Goal: Answer question/provide support: Share knowledge or assist other users

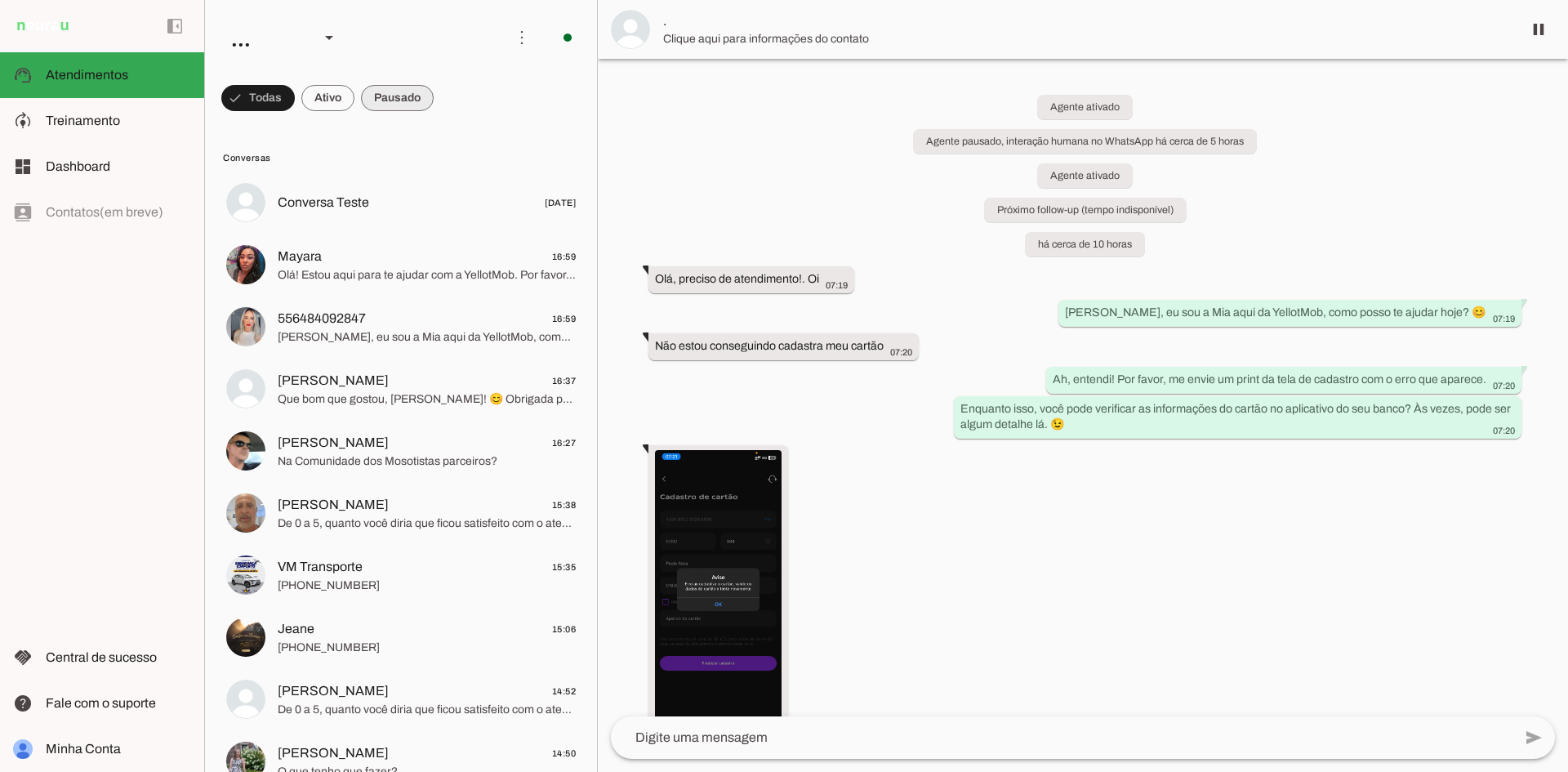
click at [391, 79] on span at bounding box center [396, 98] width 72 height 39
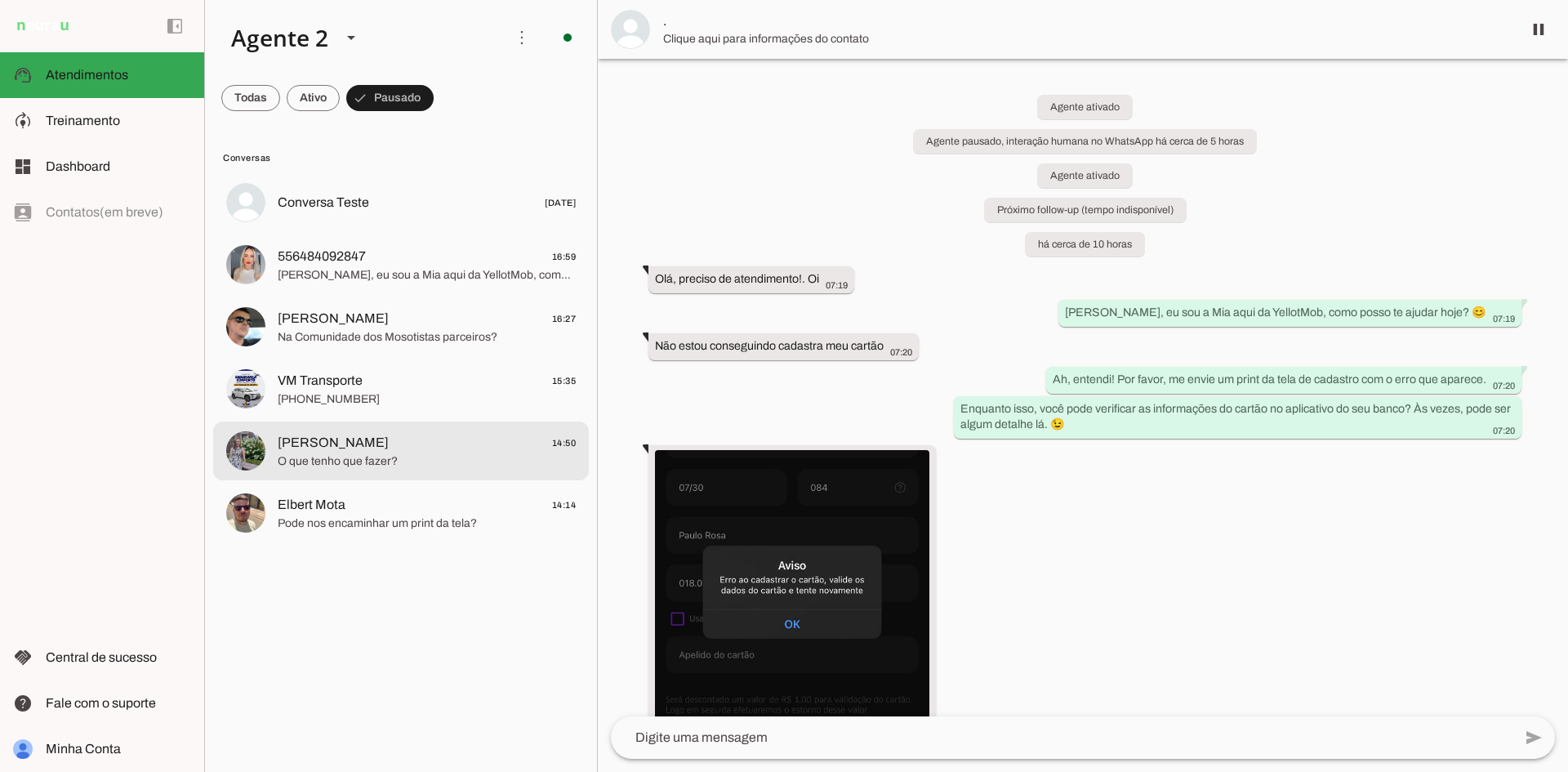
click at [393, 521] on span "Pode nos encaminhar um print da tela?" at bounding box center [427, 523] width 298 height 16
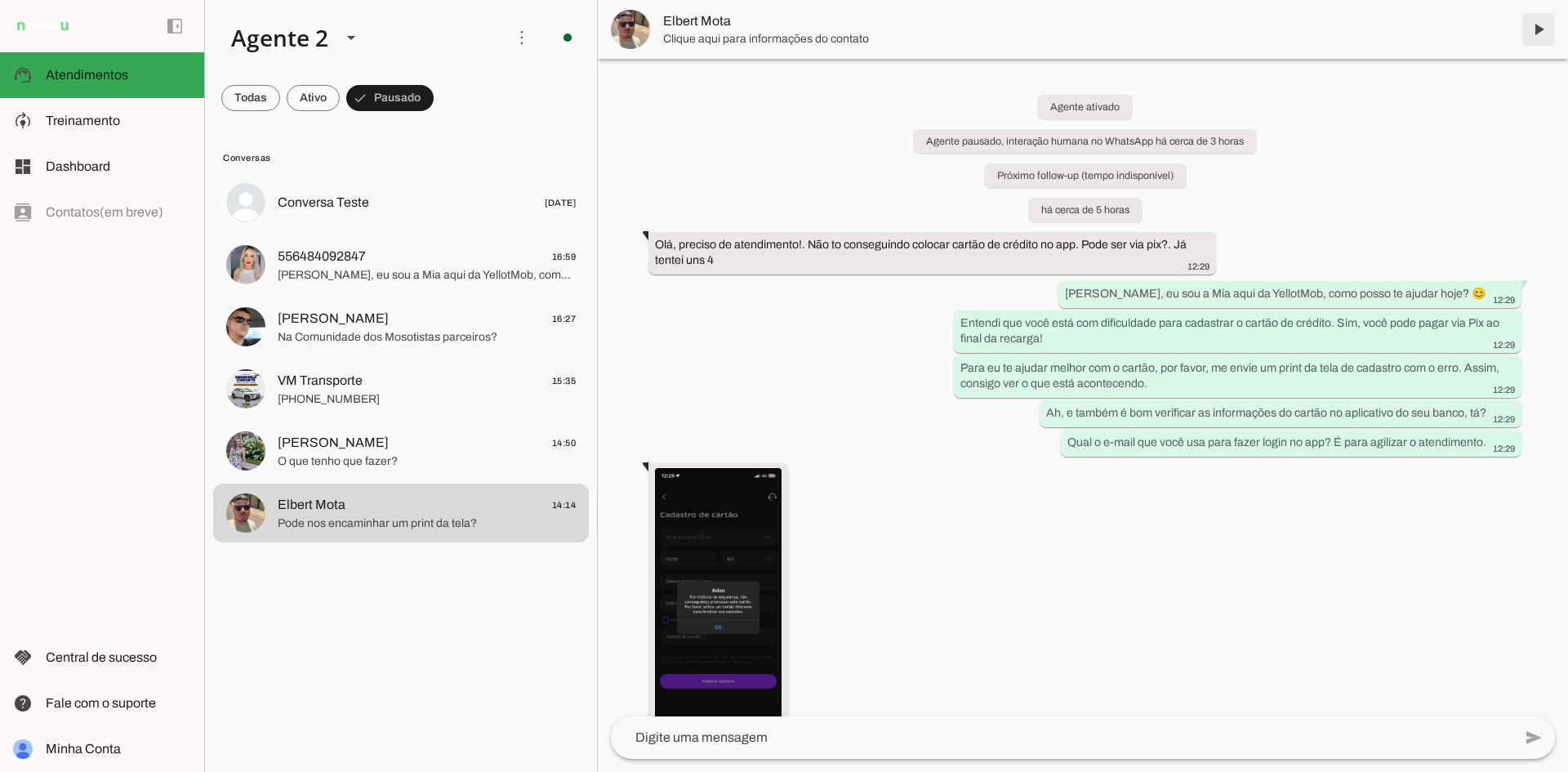
click at [1539, 26] on span at bounding box center [1538, 29] width 39 height 39
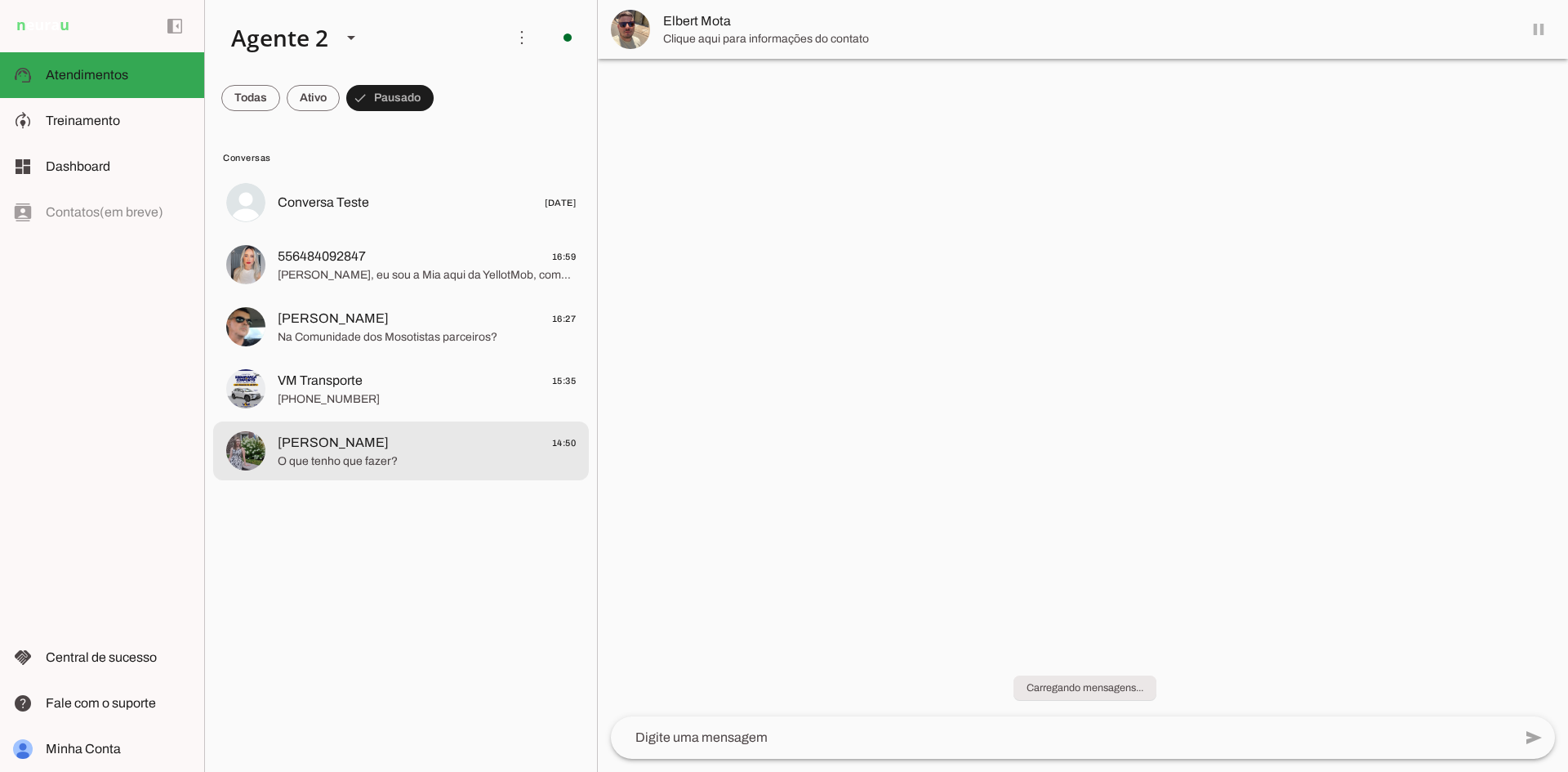
click at [491, 445] on span "Alinne Ungarelli 14:50" at bounding box center [427, 444] width 298 height 20
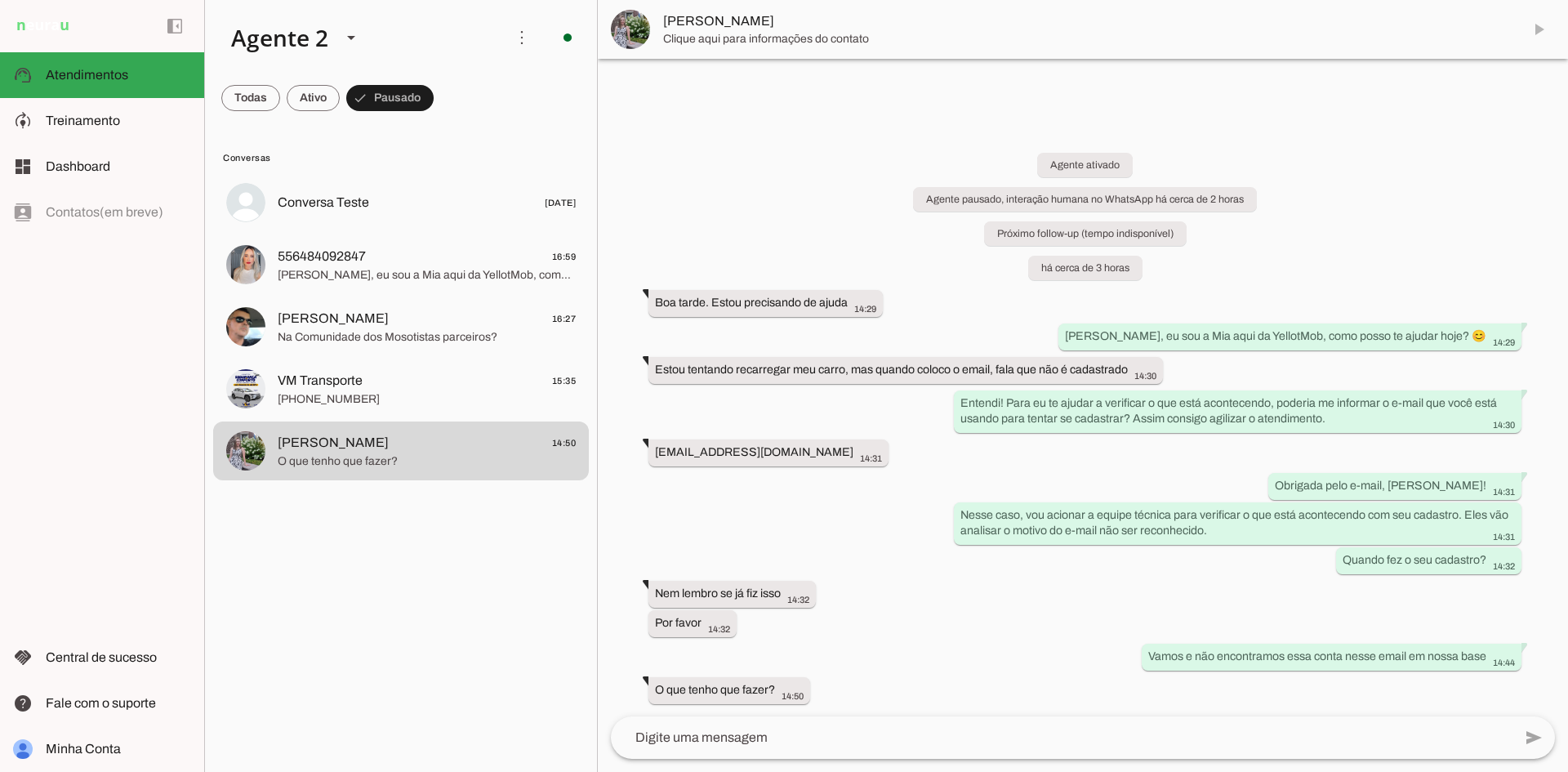
click at [1534, 26] on md-item "[PERSON_NAME]" at bounding box center [1083, 29] width 970 height 59
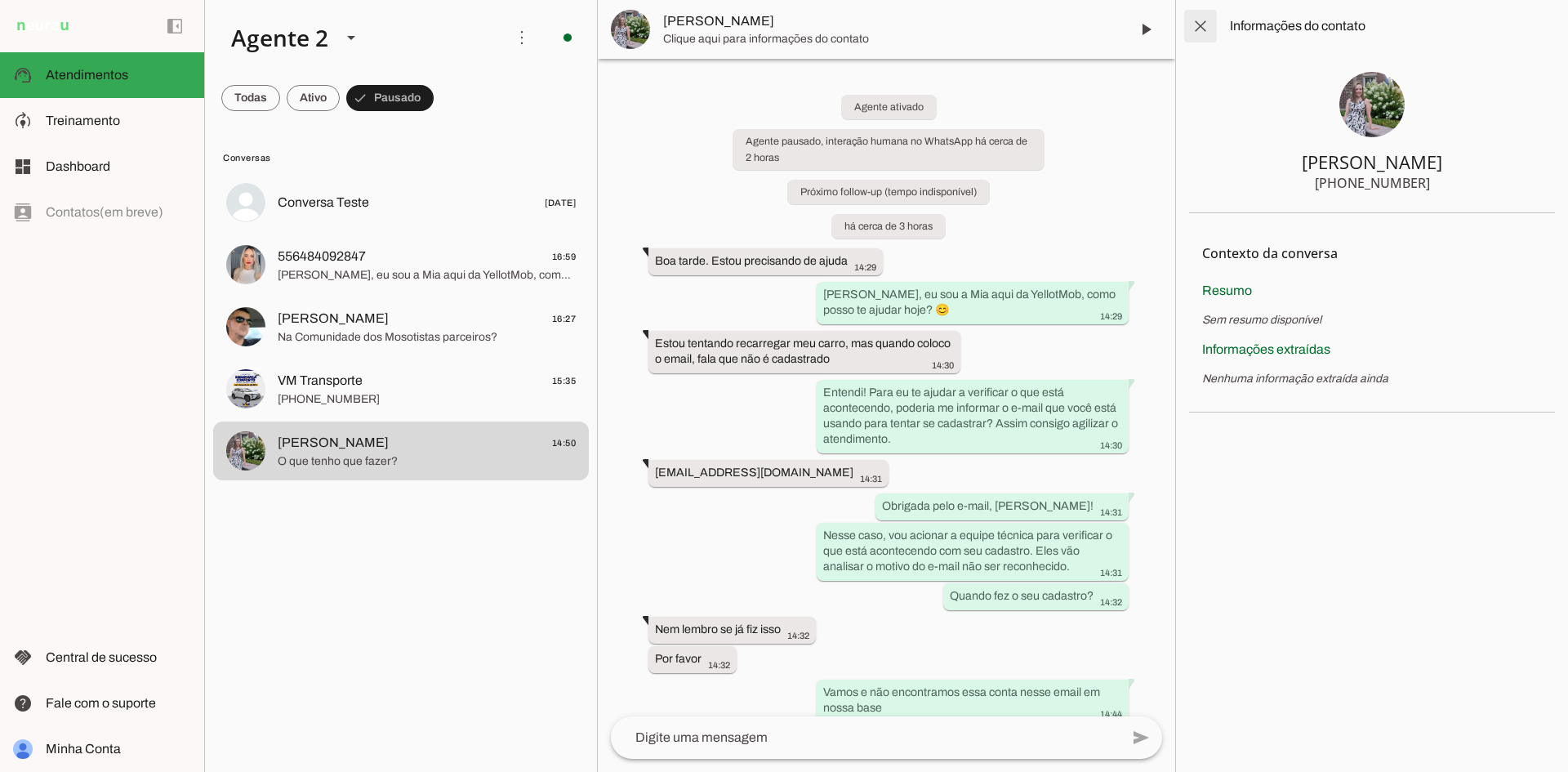
click at [1194, 26] on span at bounding box center [1201, 26] width 39 height 39
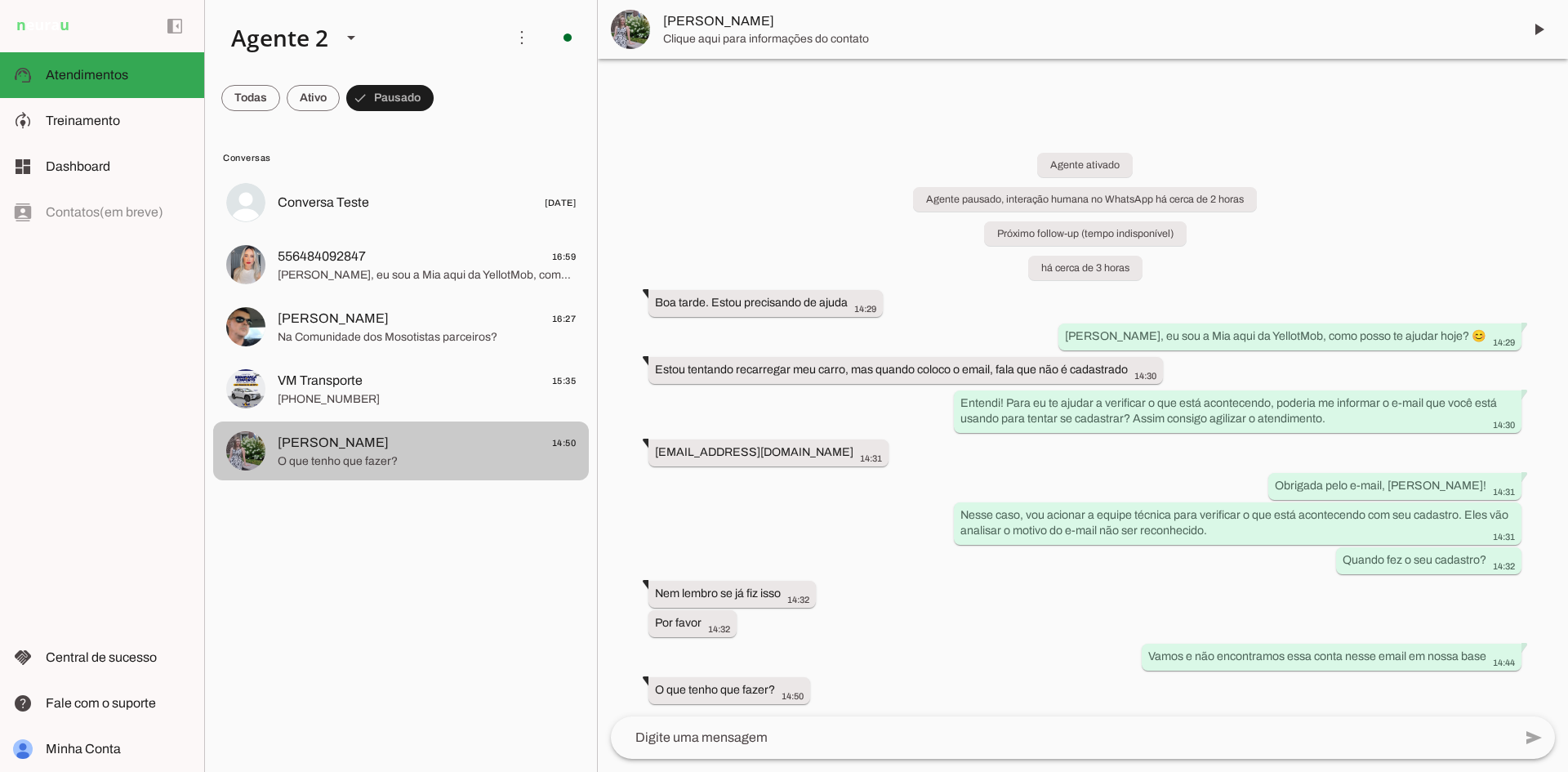
click at [480, 454] on span "O que tenho que fazer?" at bounding box center [427, 461] width 298 height 16
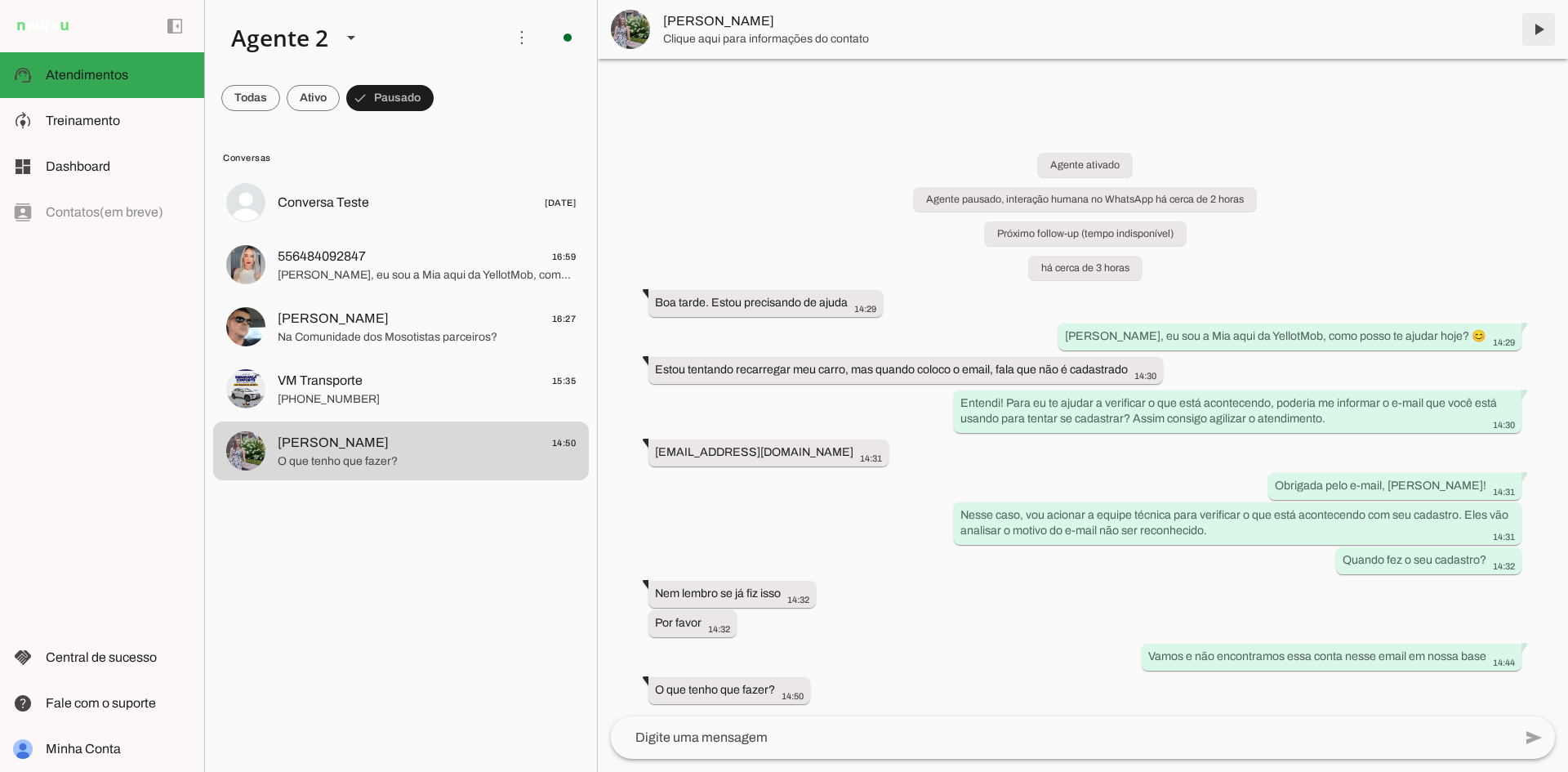
click at [1534, 31] on span at bounding box center [1538, 29] width 39 height 39
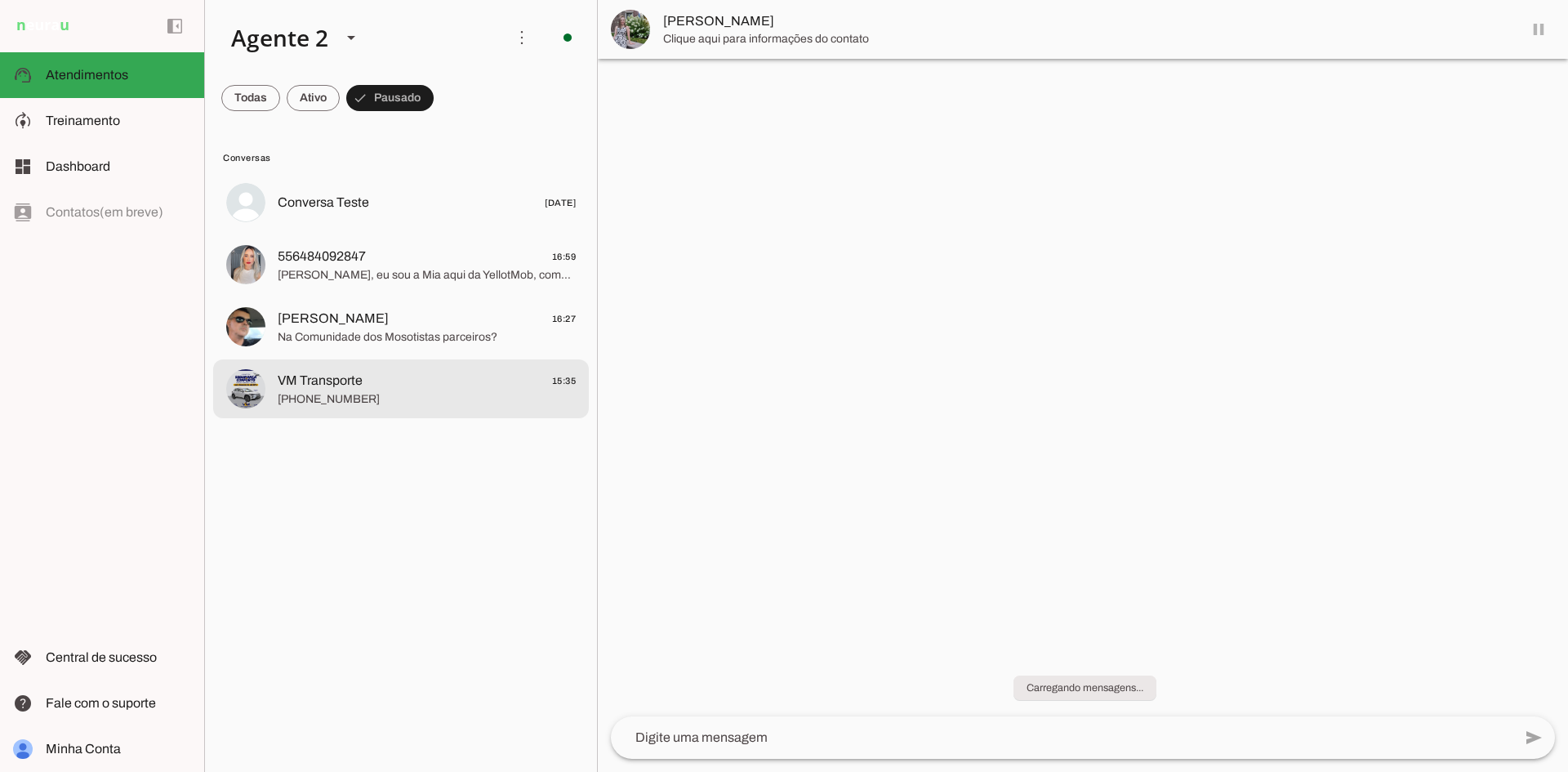
click at [360, 390] on span "VM Transporte" at bounding box center [321, 380] width 85 height 20
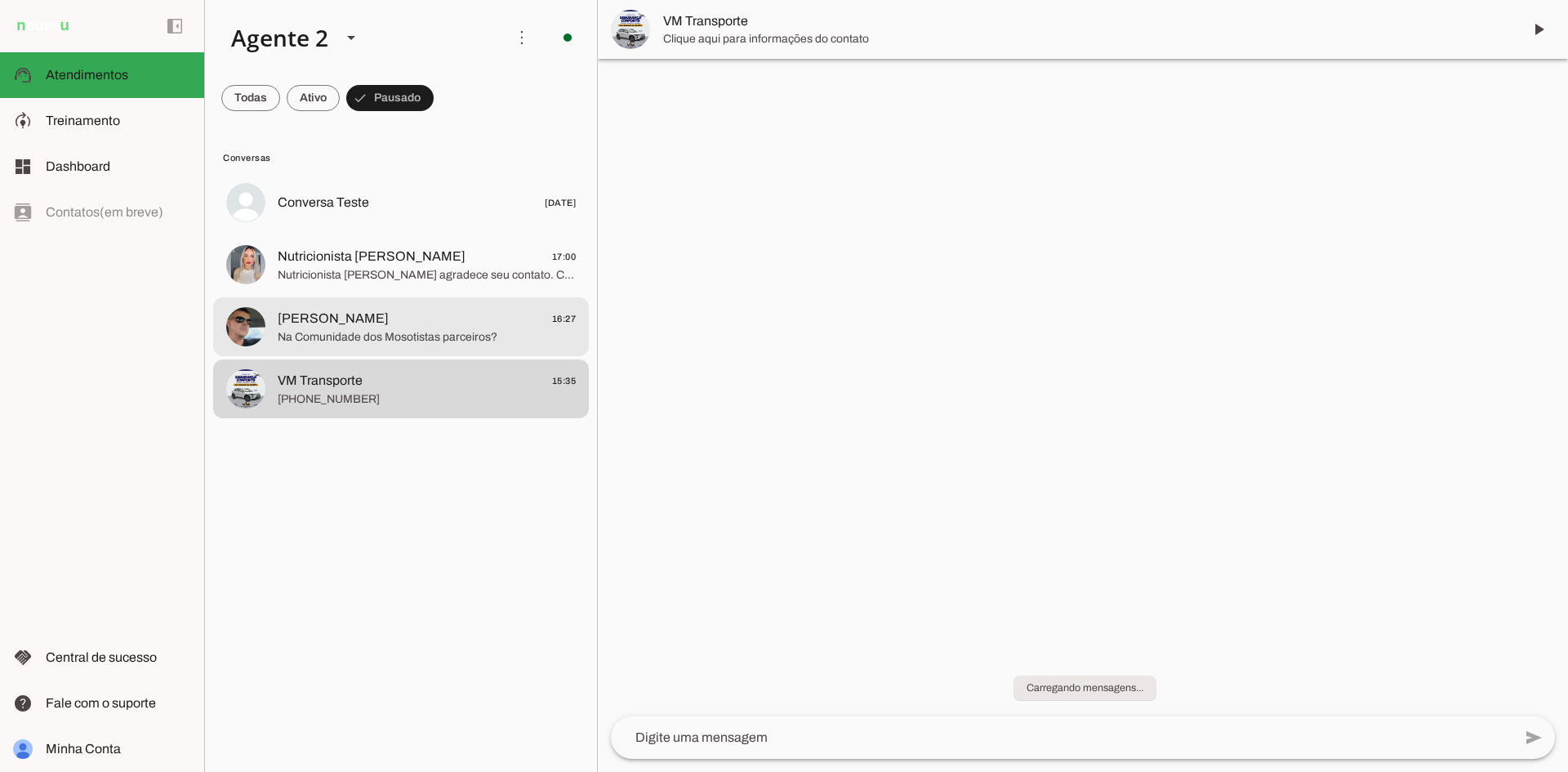
click at [393, 330] on span "Na Comunidade dos Mosotistas parceiros?" at bounding box center [427, 337] width 298 height 16
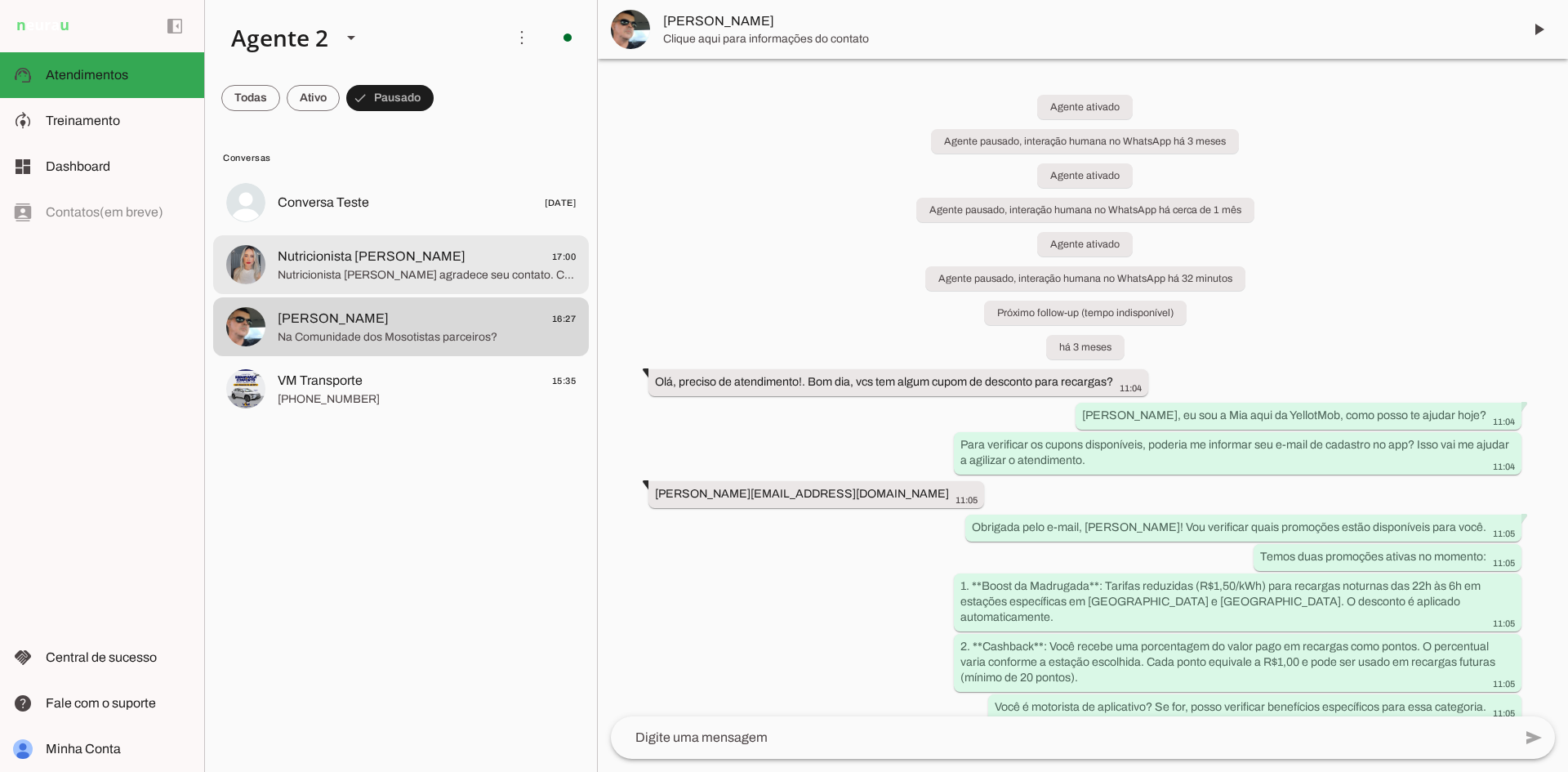
click at [449, 271] on span "Nutricionista [PERSON_NAME] agradece seu contato. Como podemos ajudar?" at bounding box center [427, 275] width 298 height 16
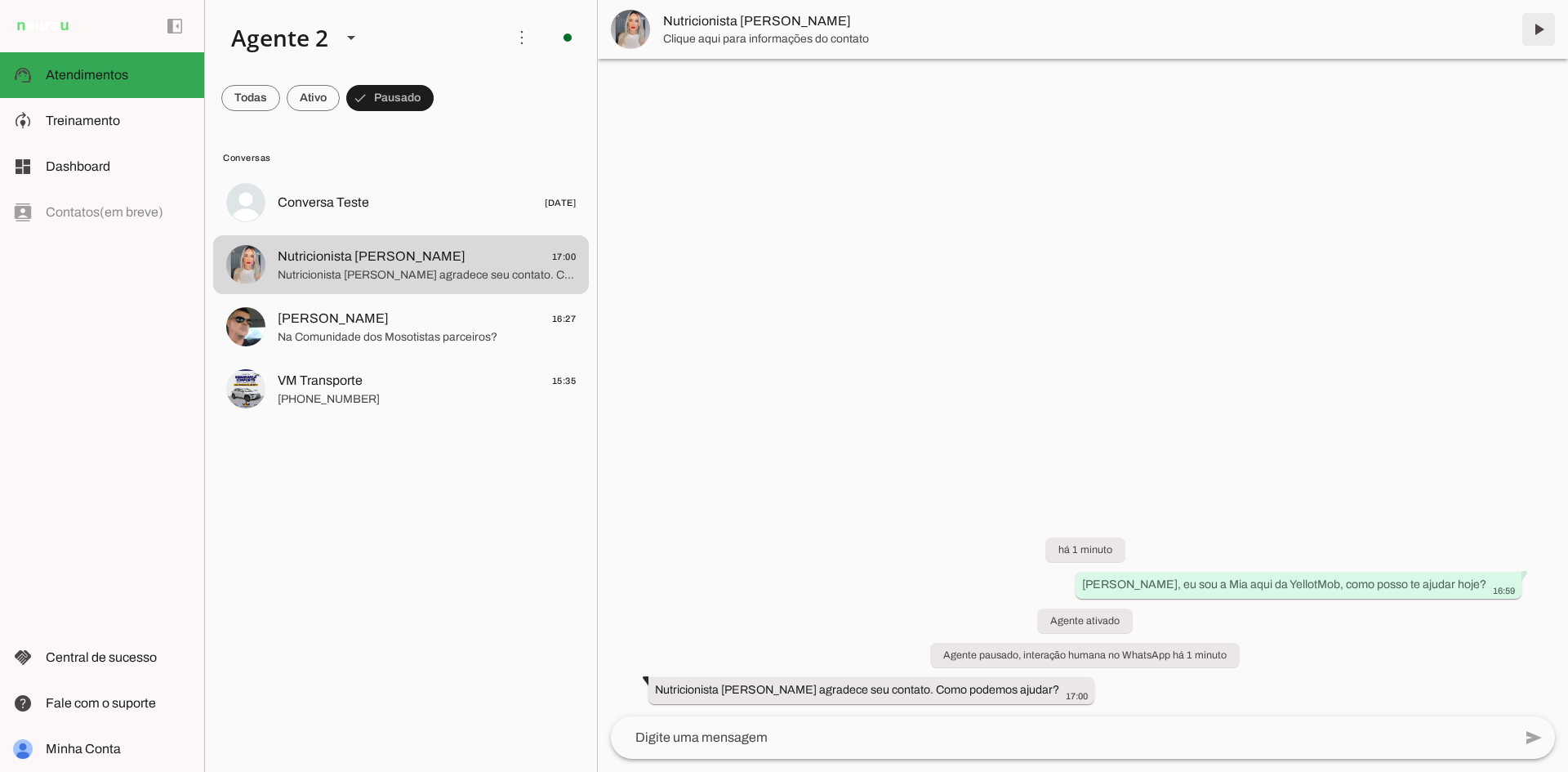
click at [1537, 23] on span at bounding box center [1538, 29] width 39 height 39
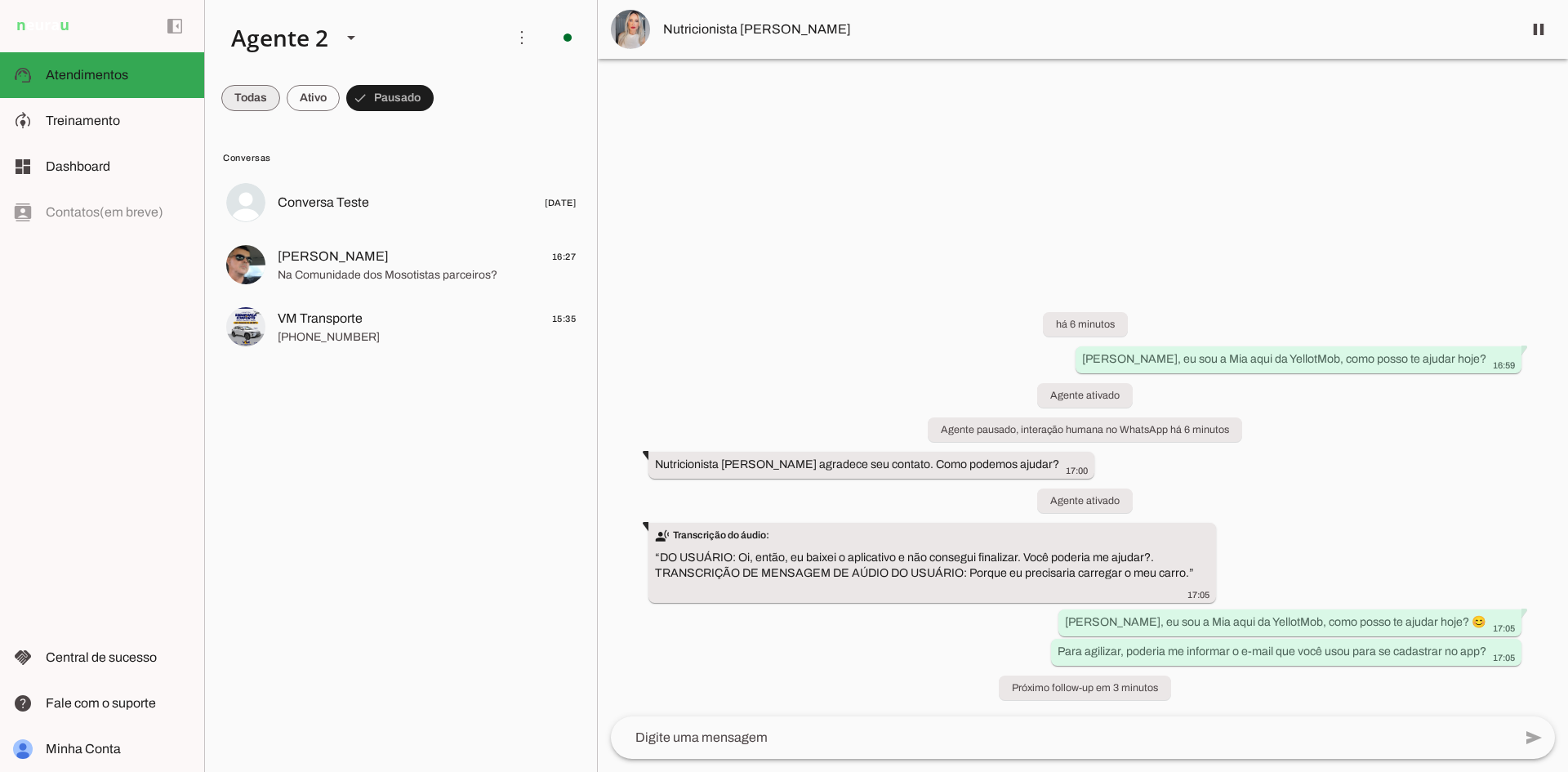
click at [256, 100] on span at bounding box center [251, 98] width 59 height 39
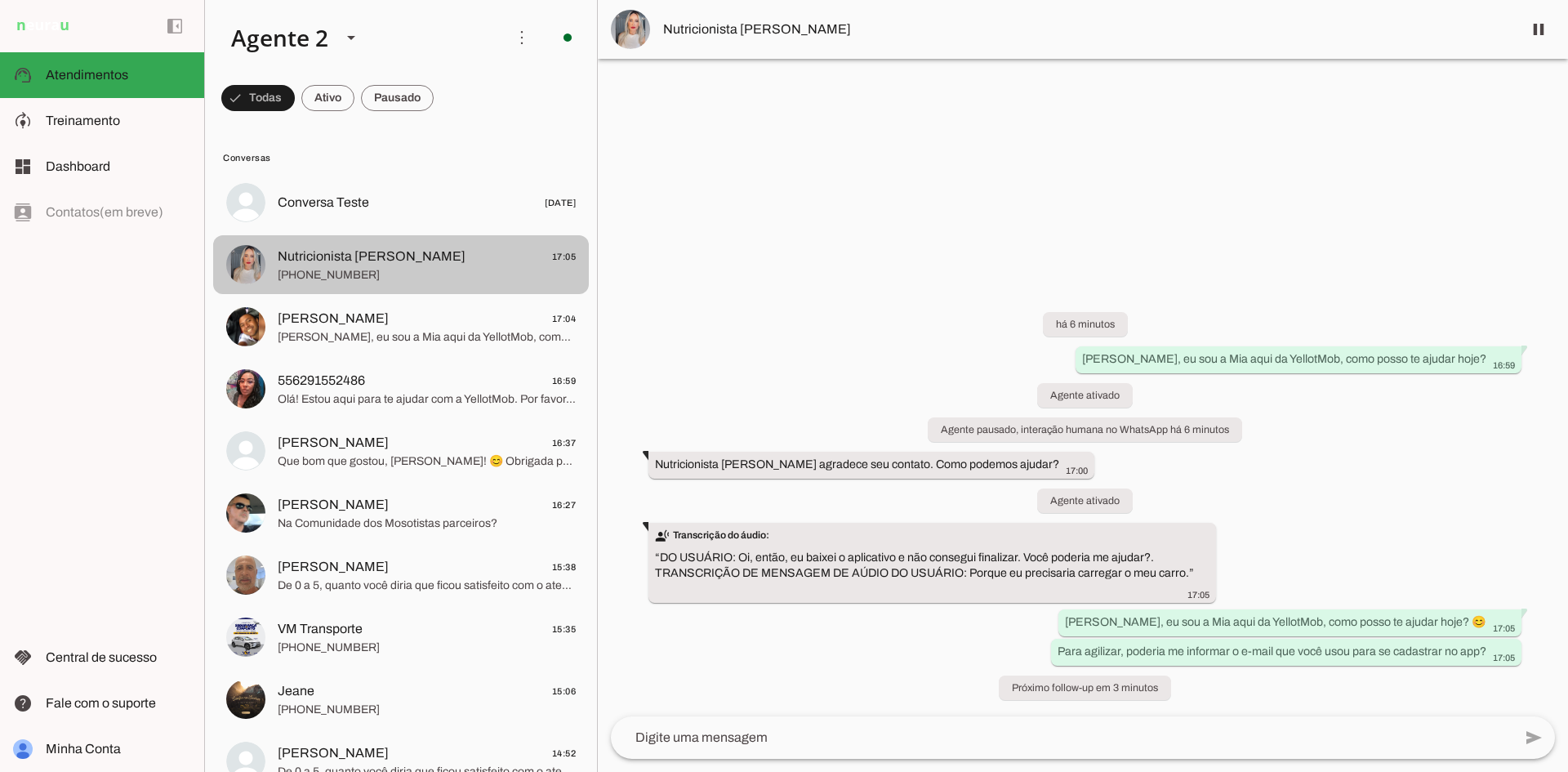
click at [425, 284] on div at bounding box center [427, 264] width 298 height 40
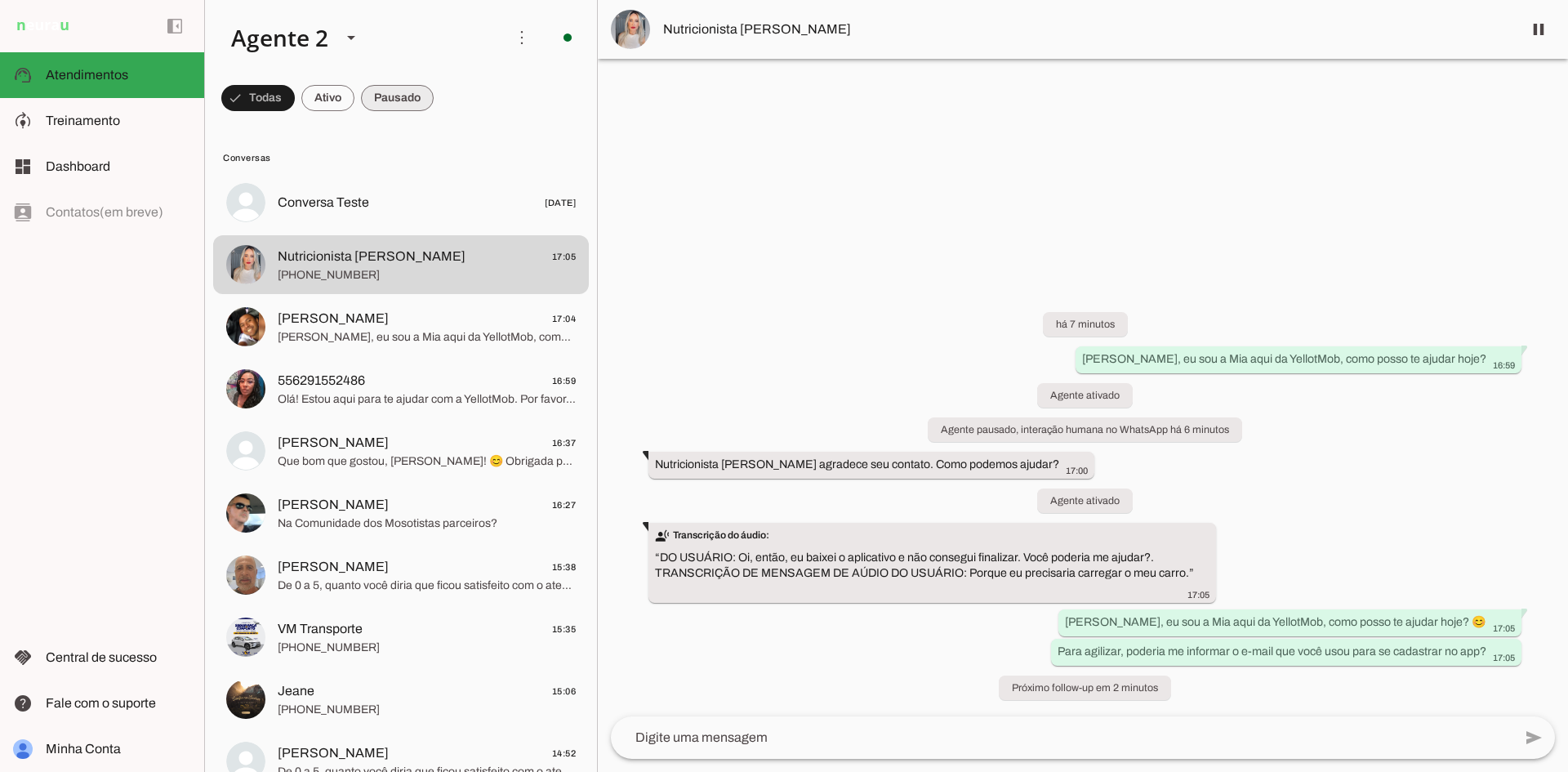
click at [376, 101] on span at bounding box center [396, 98] width 72 height 39
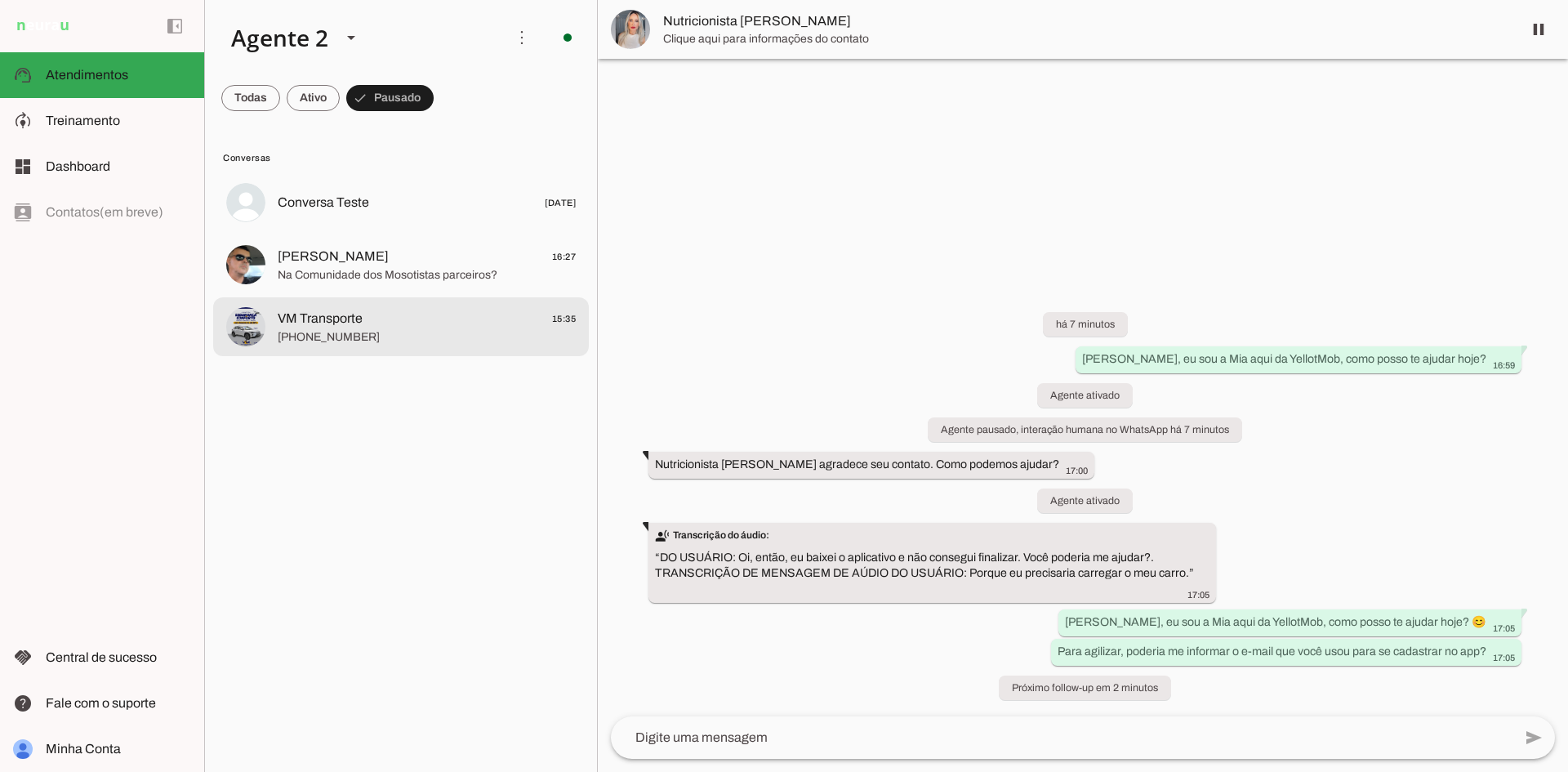
click at [465, 345] on div at bounding box center [427, 327] width 298 height 40
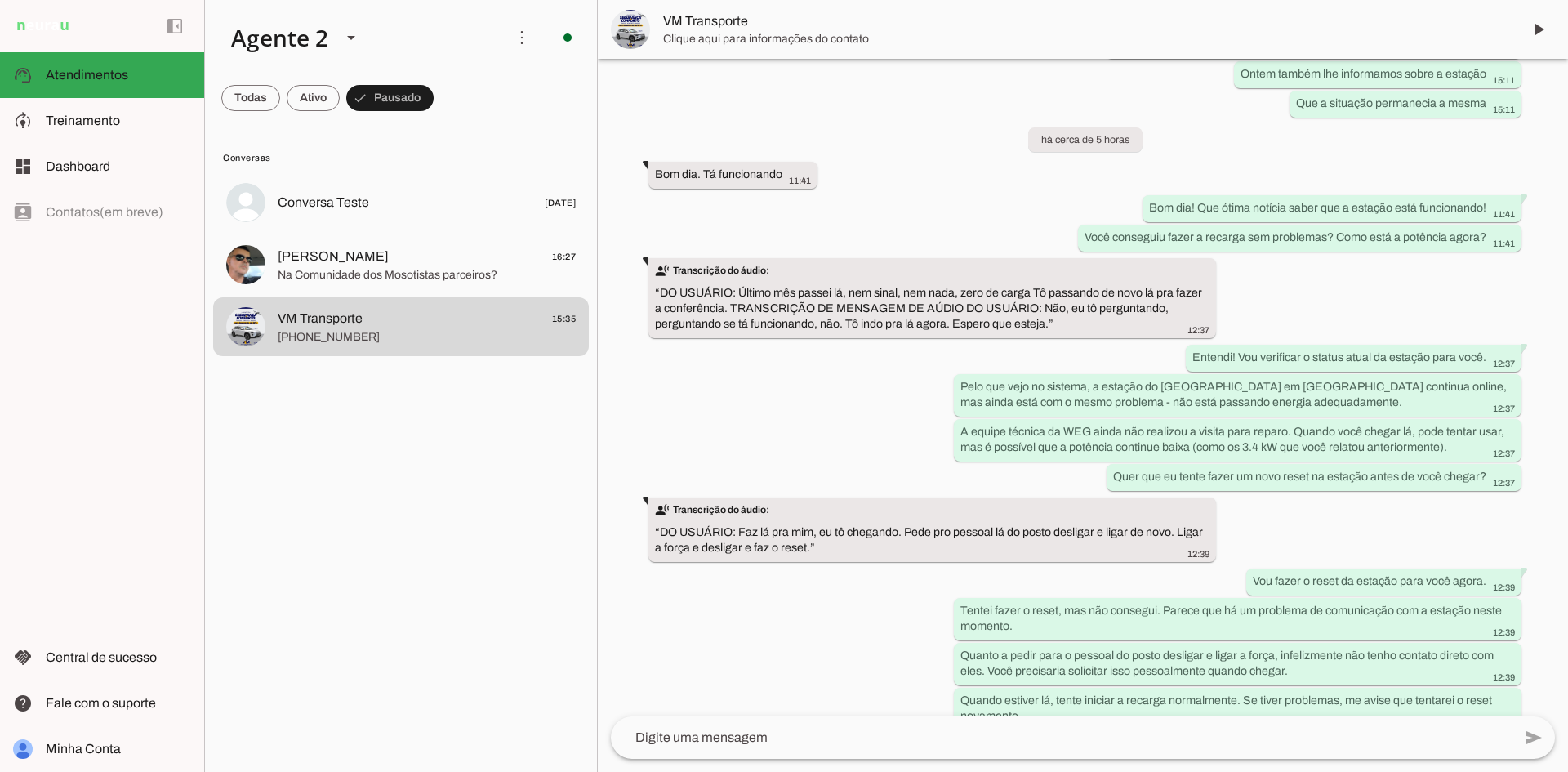
scroll to position [24651, 0]
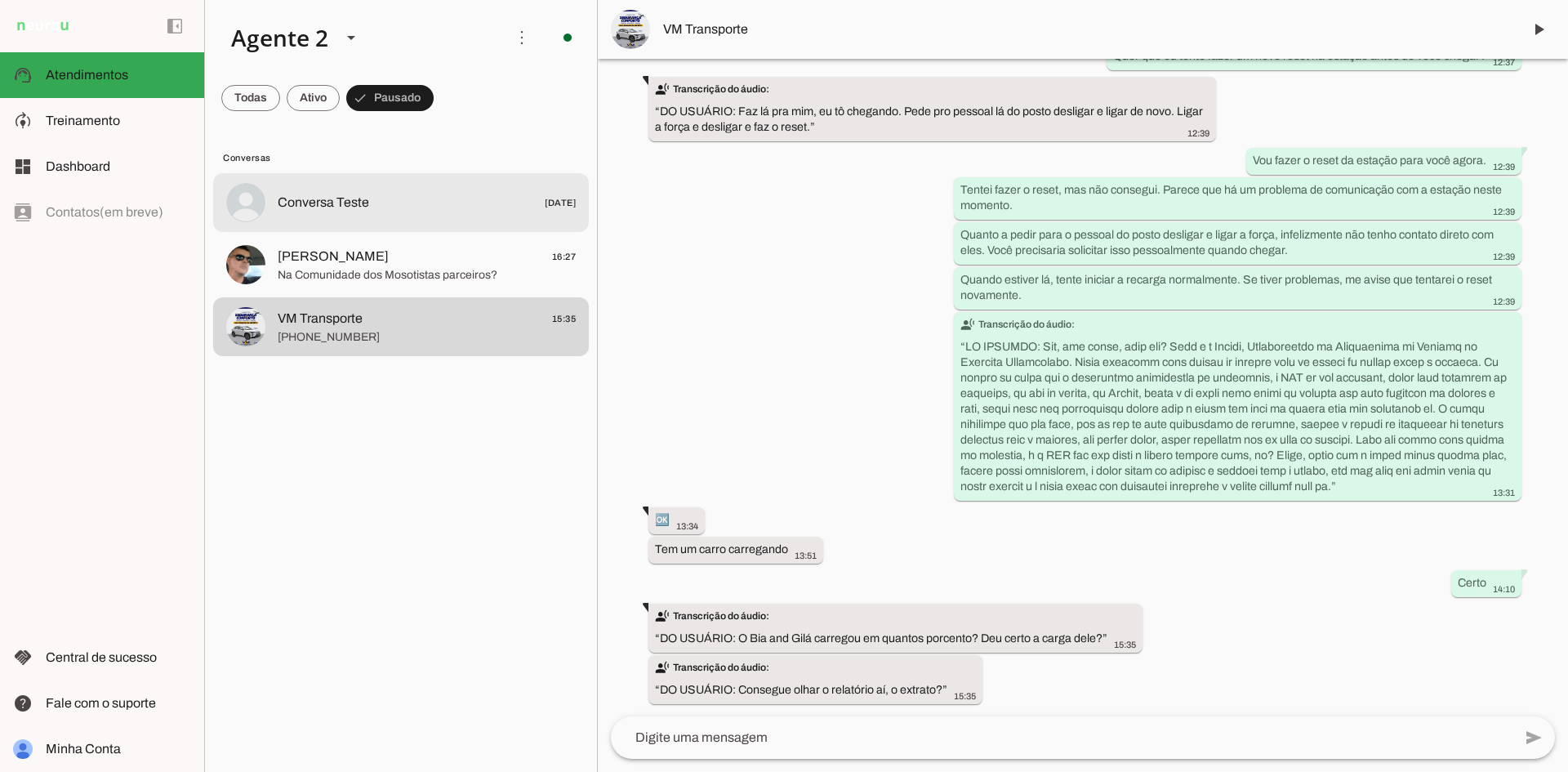
click at [349, 227] on md-item "Conversa Teste 21/05/2025" at bounding box center [401, 202] width 376 height 59
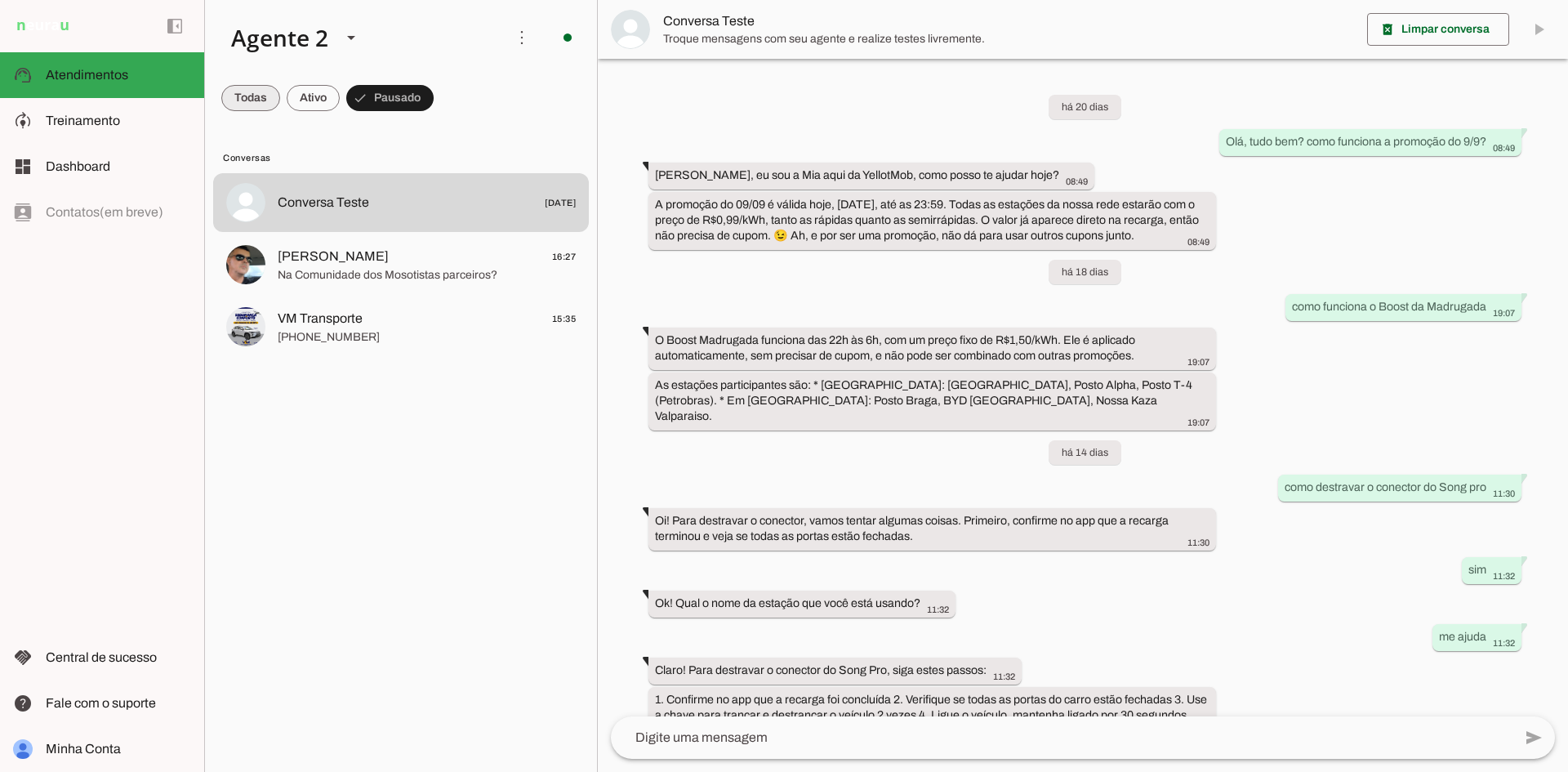
click at [252, 98] on span at bounding box center [251, 98] width 59 height 39
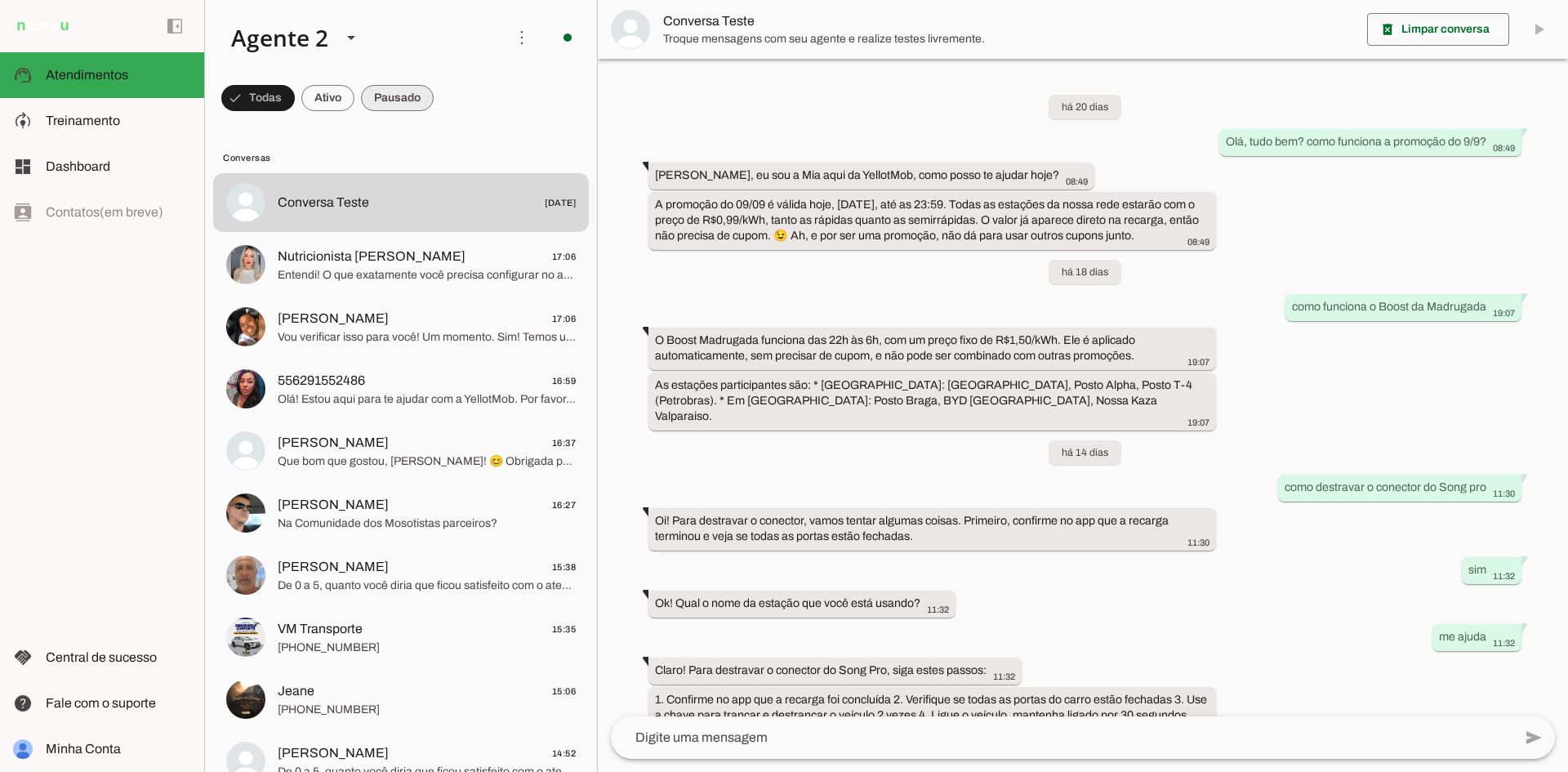
click at [393, 97] on span at bounding box center [396, 98] width 72 height 39
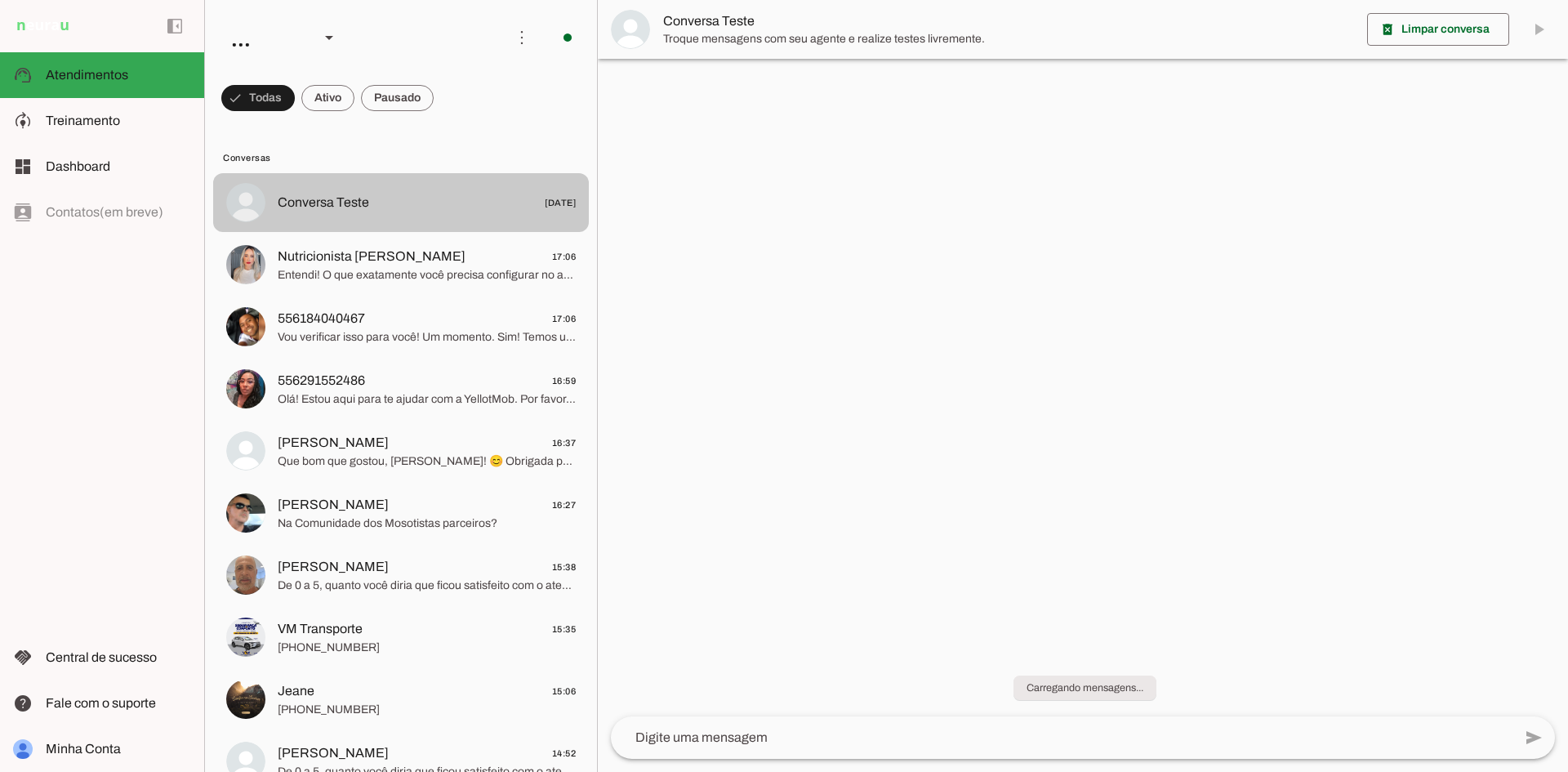
scroll to position [151, 0]
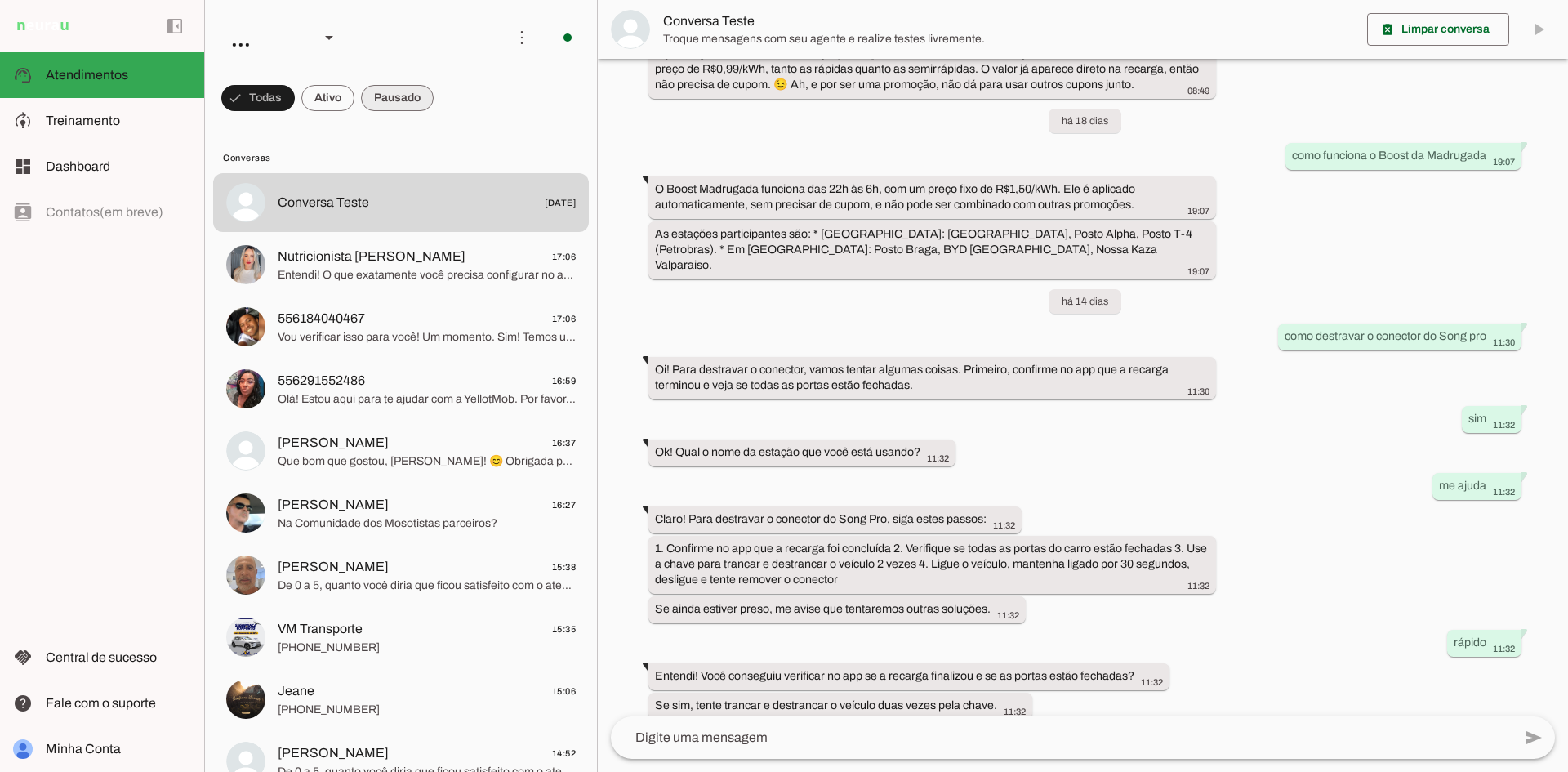
click at [379, 98] on span at bounding box center [396, 98] width 72 height 39
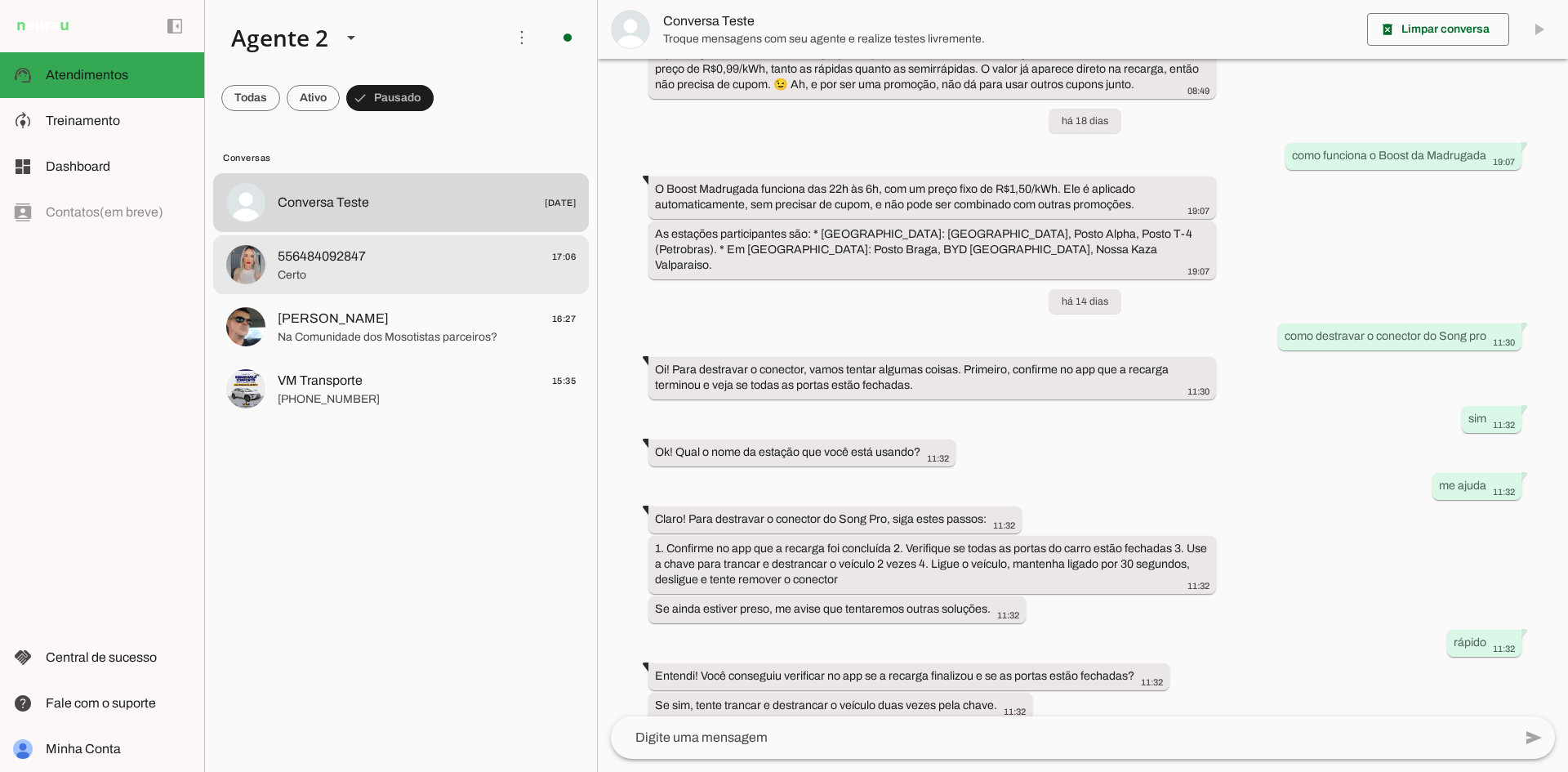
click at [482, 261] on span "556484092847 17:06" at bounding box center [427, 257] width 298 height 20
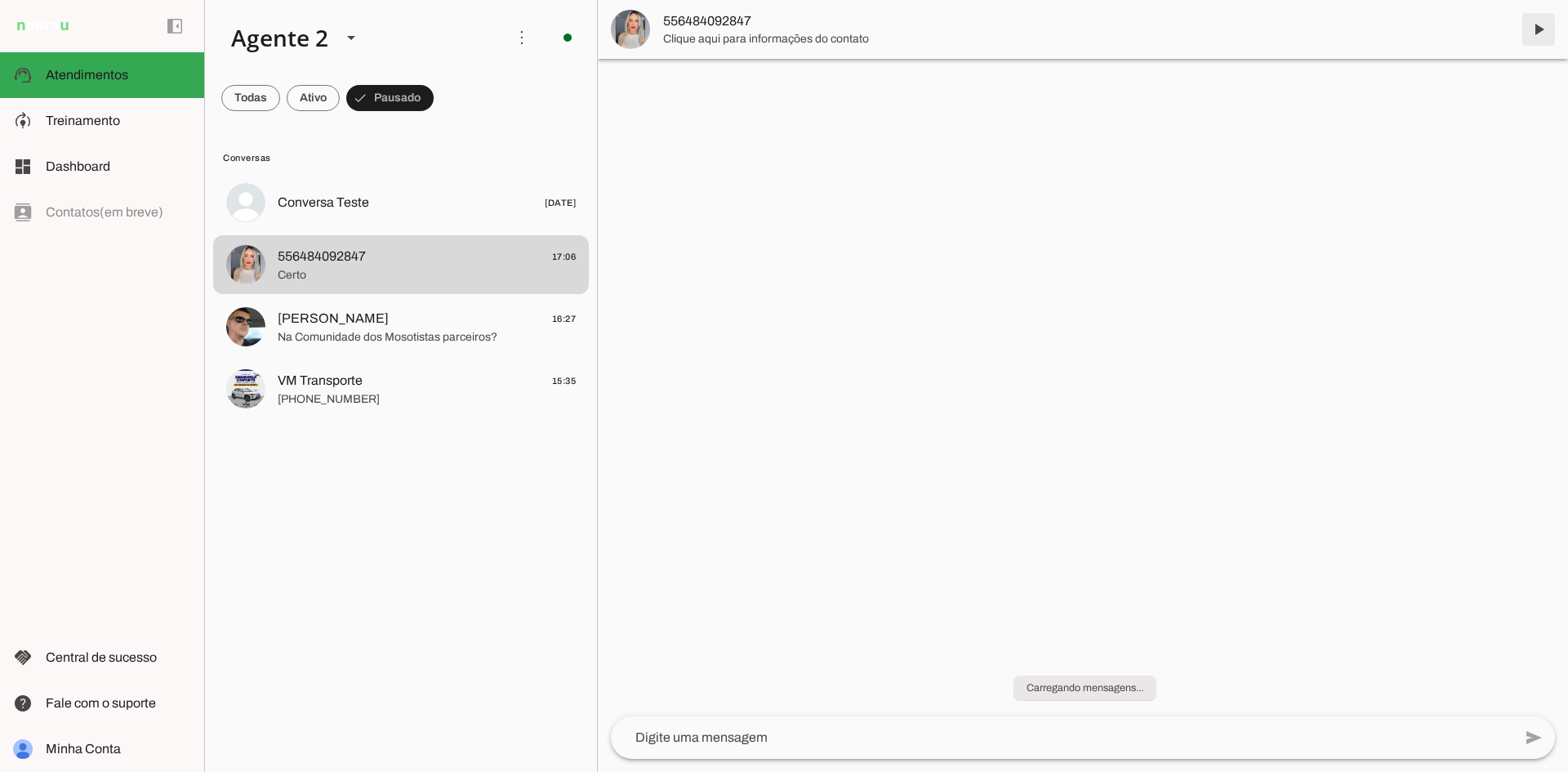
click at [1533, 32] on span at bounding box center [1538, 29] width 39 height 39
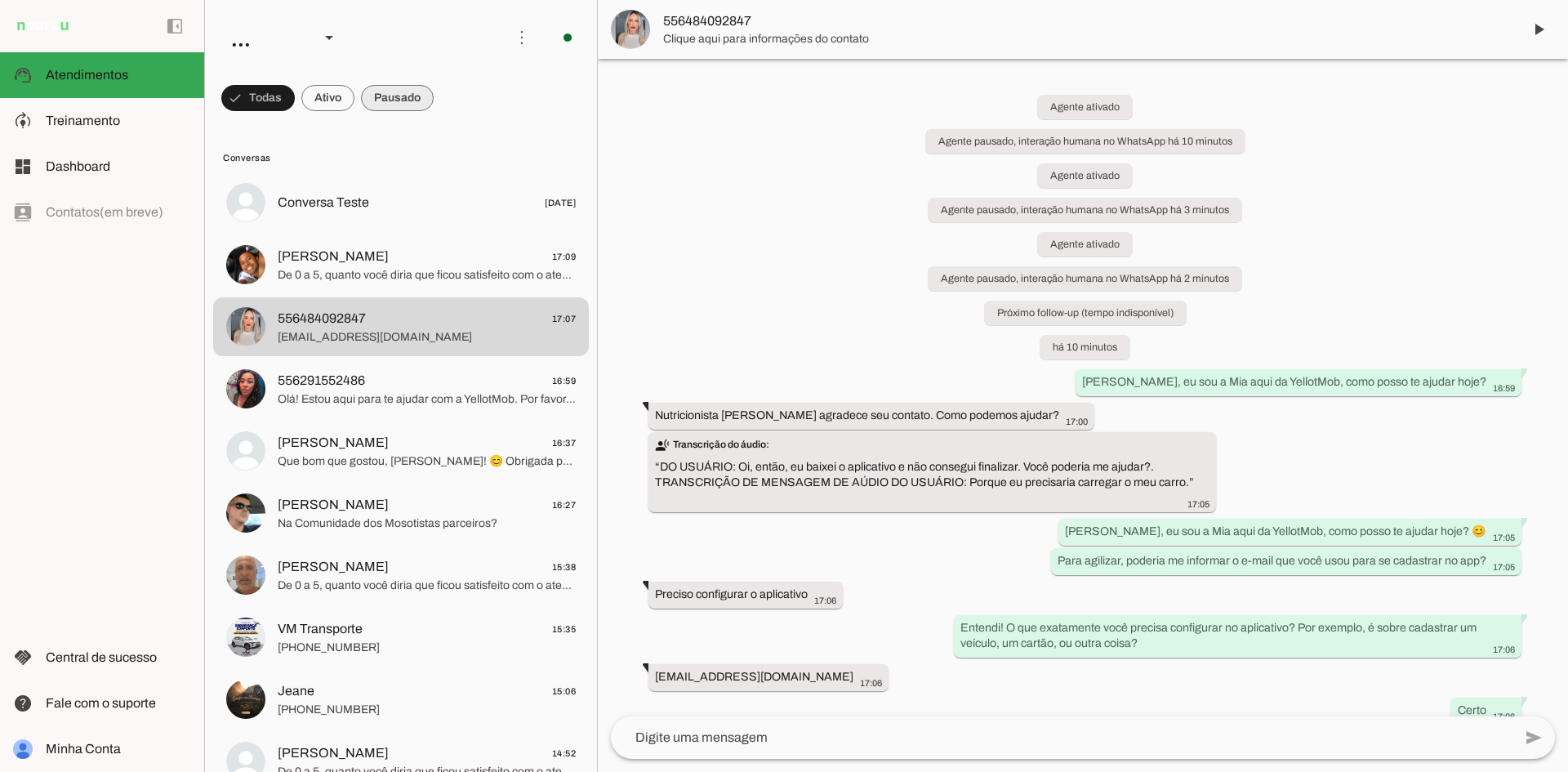
click at [386, 103] on span at bounding box center [396, 98] width 72 height 39
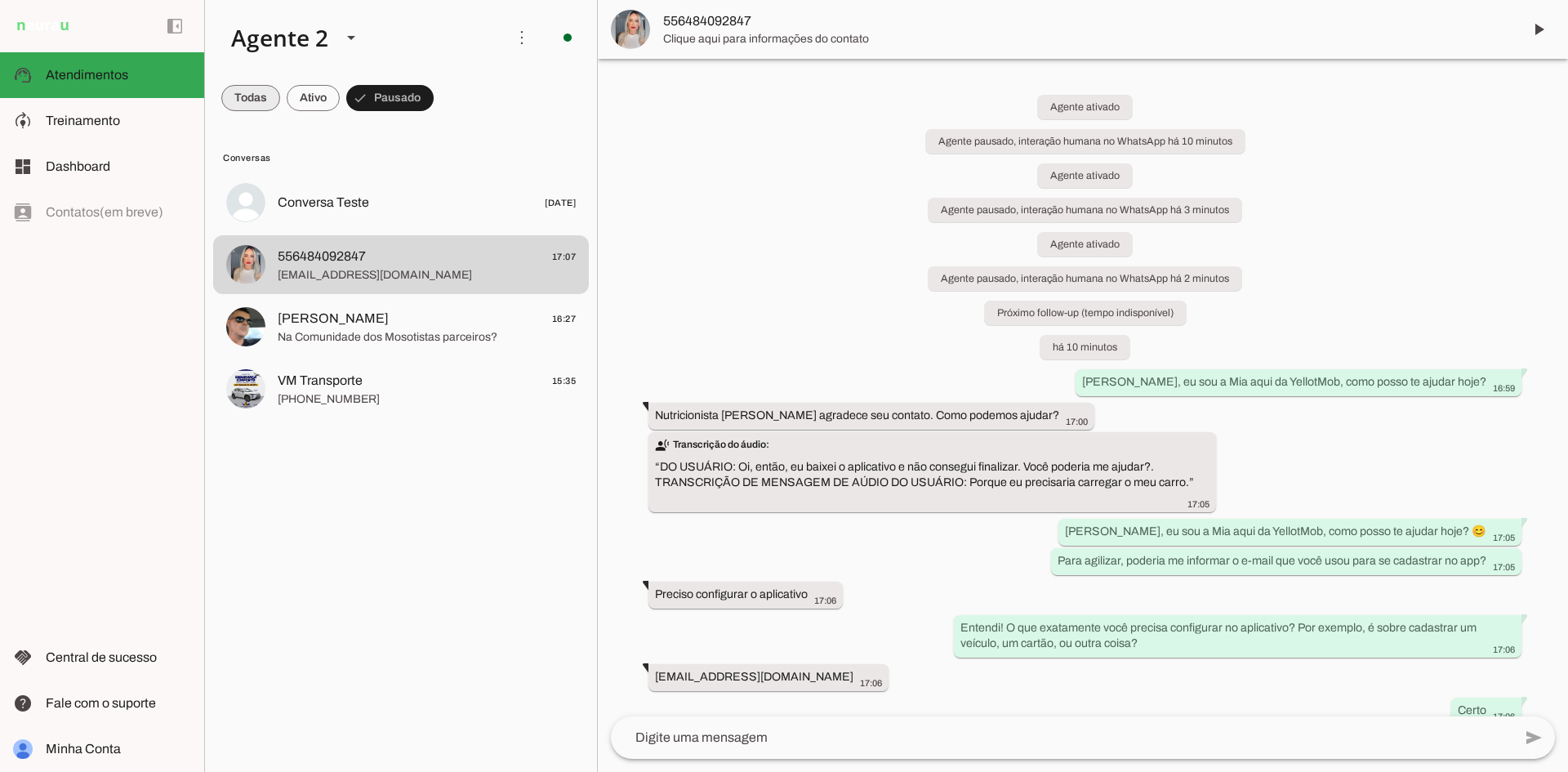
click at [260, 96] on span at bounding box center [251, 98] width 59 height 39
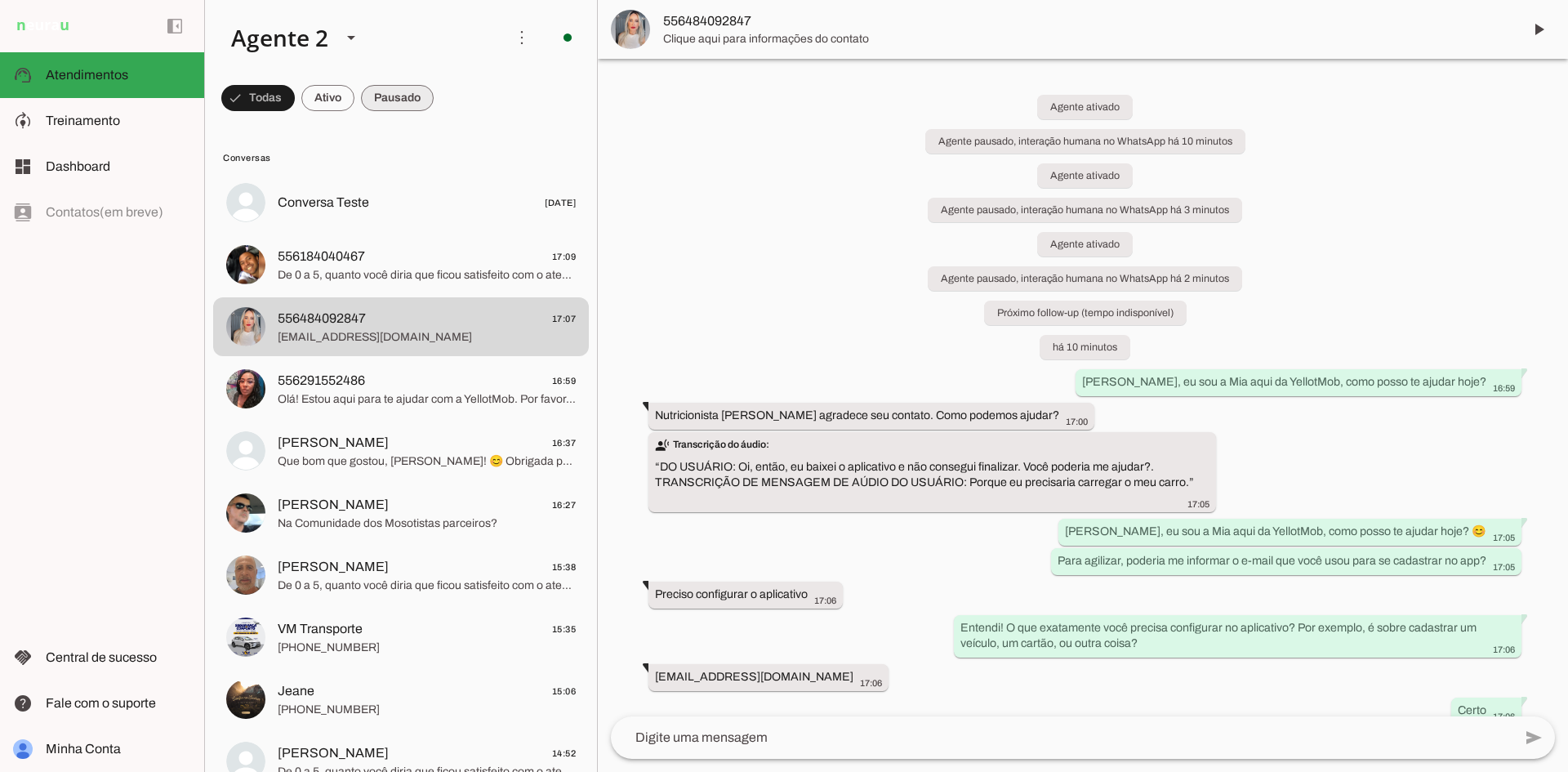
click at [389, 106] on span at bounding box center [396, 98] width 72 height 39
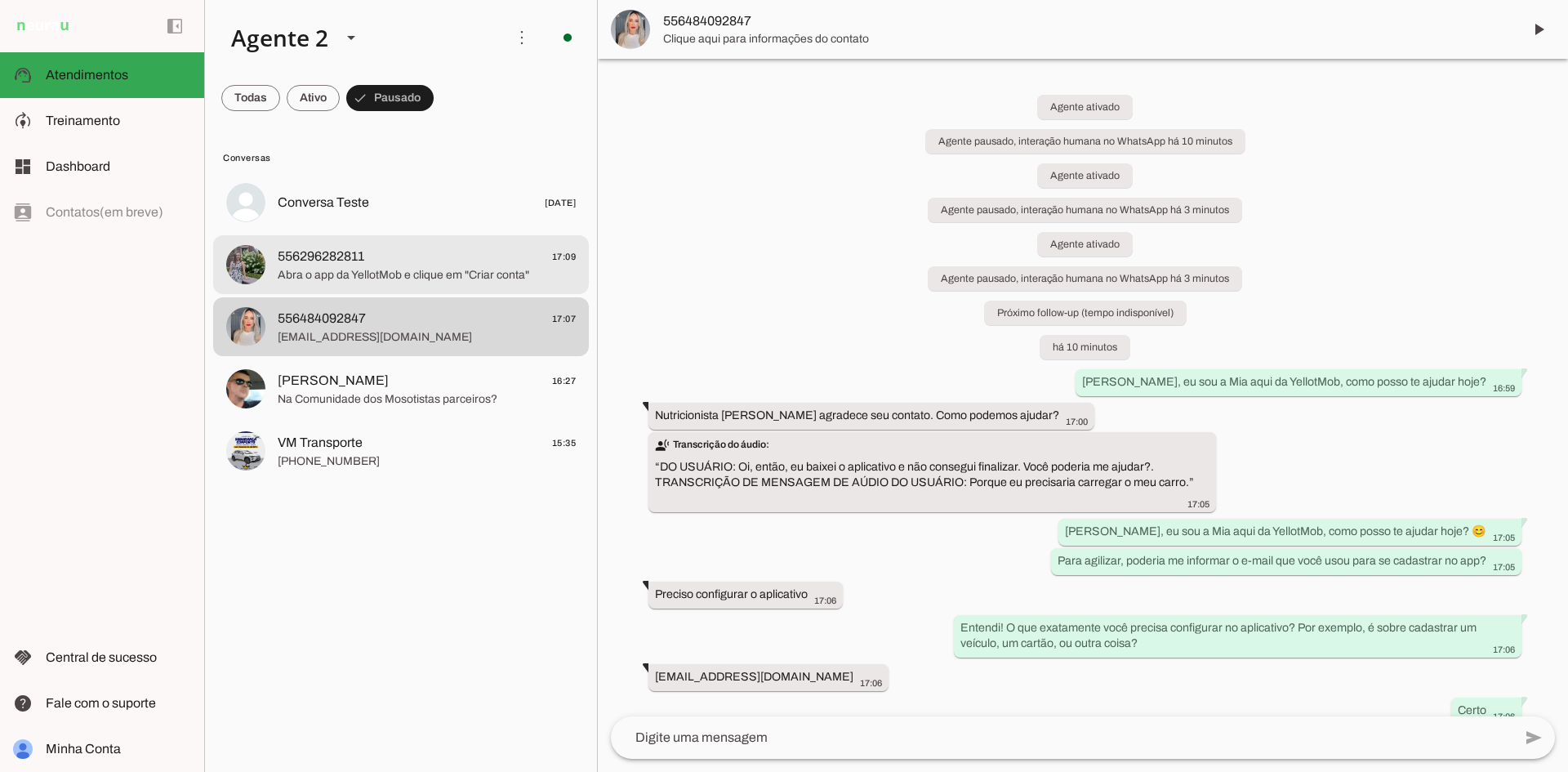
click at [477, 270] on span "Abra o app da YellotMob e clique em "Criar conta"" at bounding box center [427, 275] width 298 height 16
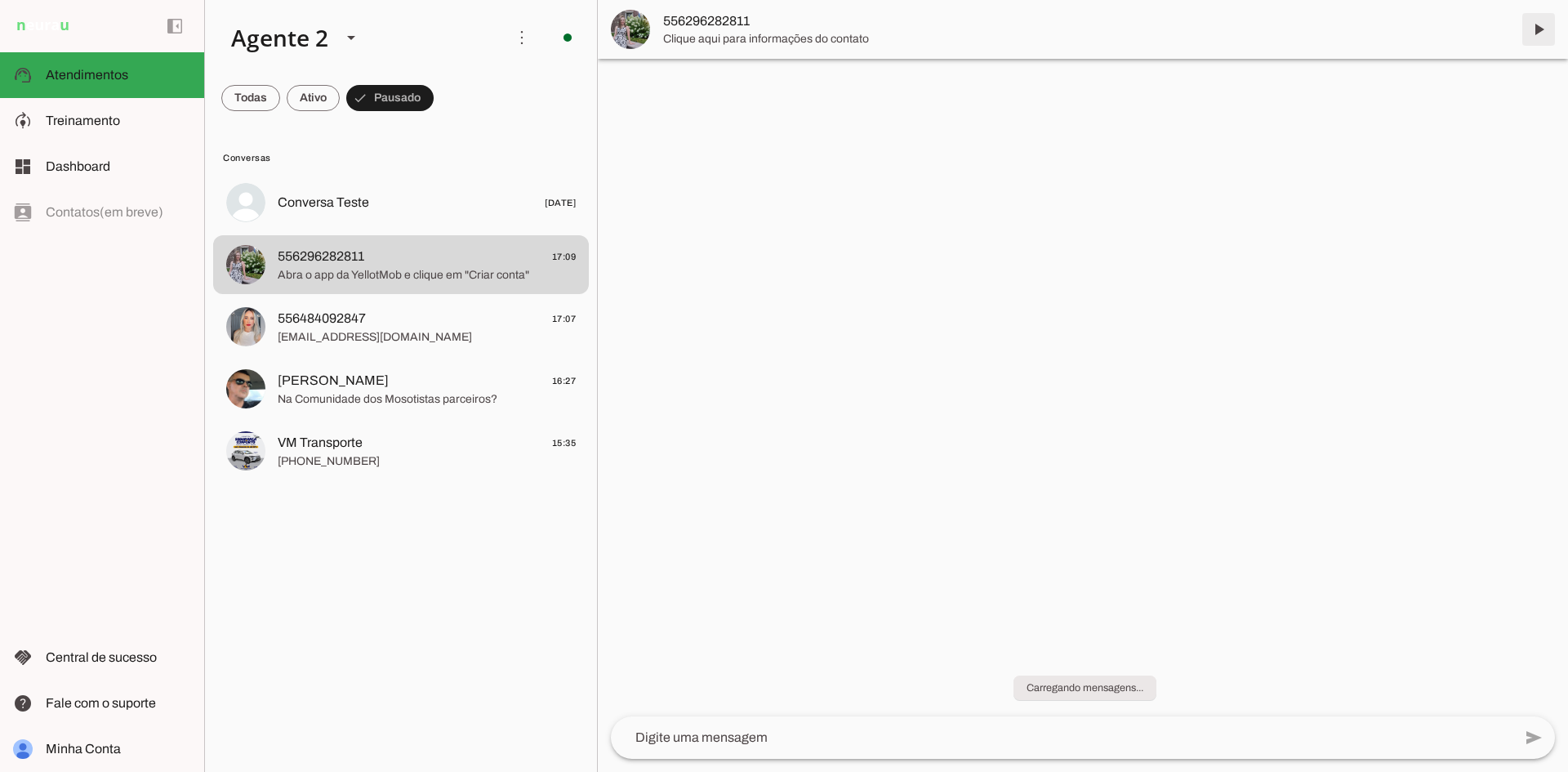
click at [1532, 34] on span at bounding box center [1538, 29] width 39 height 39
